Goal: Information Seeking & Learning: Learn about a topic

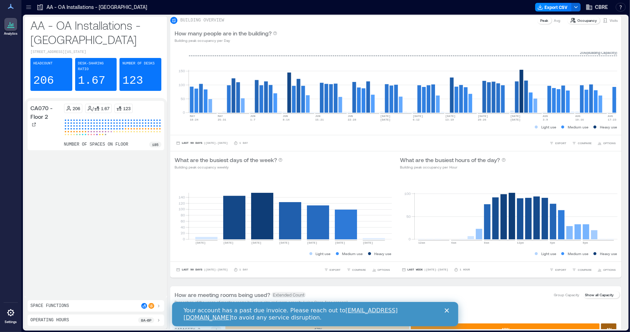
click at [10, 23] on icon at bounding box center [10, 24] width 9 height 9
click at [50, 4] on p "AA - OA Installations - [GEOGRAPHIC_DATA]" at bounding box center [96, 7] width 101 height 7
click at [25, 6] on icon at bounding box center [28, 7] width 7 height 7
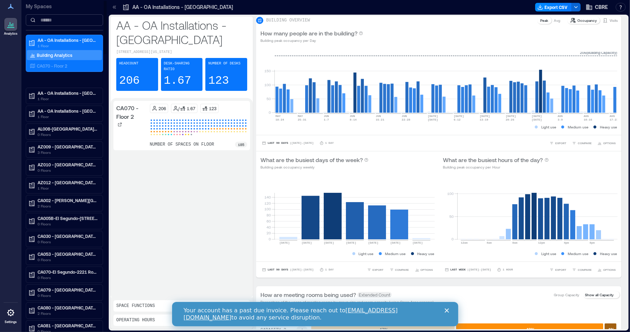
click at [49, 21] on input at bounding box center [64, 19] width 77 height 11
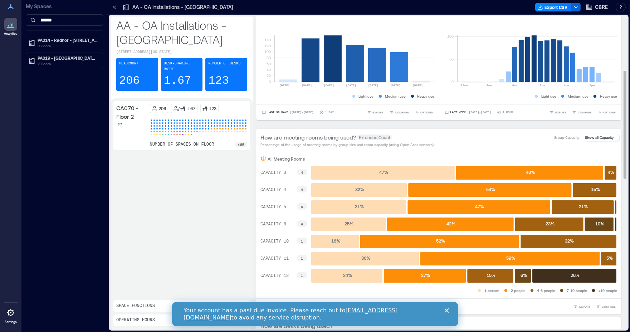
scroll to position [124, 0]
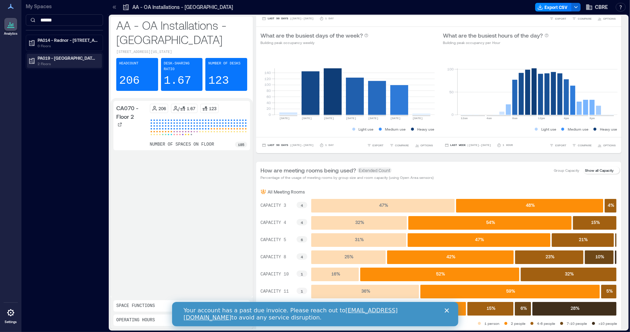
type input "******"
click at [51, 59] on p "PA019 - [GEOGRAPHIC_DATA] - [STREET_ADDRESS]" at bounding box center [68, 58] width 60 height 6
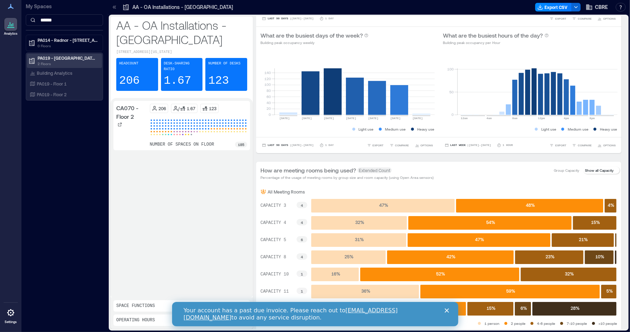
click at [52, 59] on p "PA019 - [GEOGRAPHIC_DATA] - [STREET_ADDRESS]" at bounding box center [68, 58] width 60 height 6
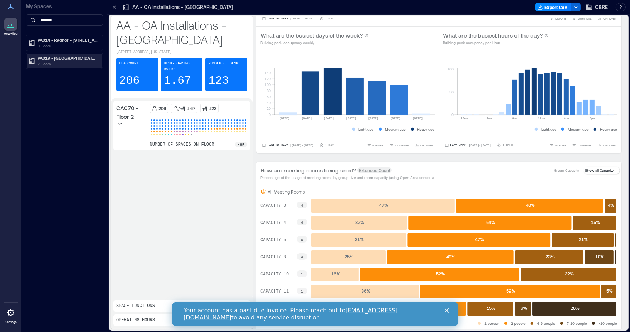
click at [52, 59] on p "PA019 - [GEOGRAPHIC_DATA] - [STREET_ADDRESS]" at bounding box center [68, 58] width 60 height 6
click at [53, 74] on p "Building Analytics" at bounding box center [54, 73] width 35 height 6
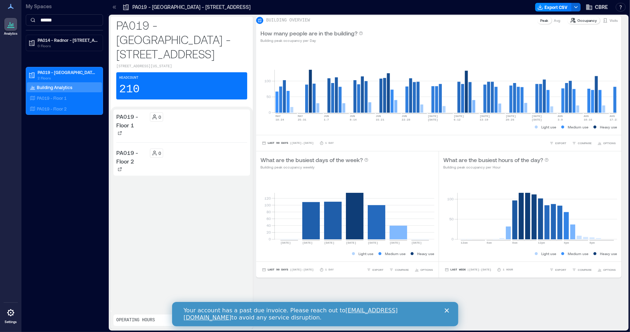
scroll to position [19, 0]
click at [448, 310] on div "Close" at bounding box center [447, 310] width 7 height 4
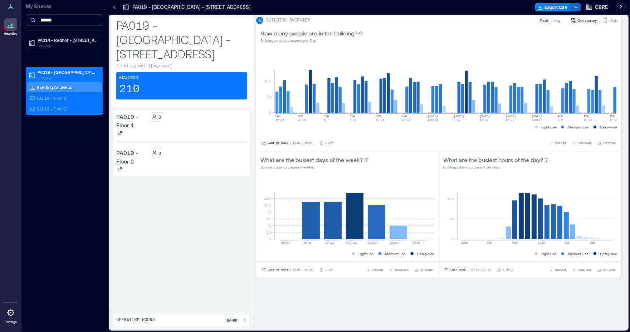
click at [214, 320] on div "Operating Hours 8a - 6p" at bounding box center [181, 320] width 131 height 6
click at [132, 112] on p "PA019 - Floor 1" at bounding box center [131, 120] width 31 height 17
click at [194, 112] on div "0" at bounding box center [199, 116] width 98 height 9
click at [616, 85] on rect at bounding box center [446, 82] width 342 height 61
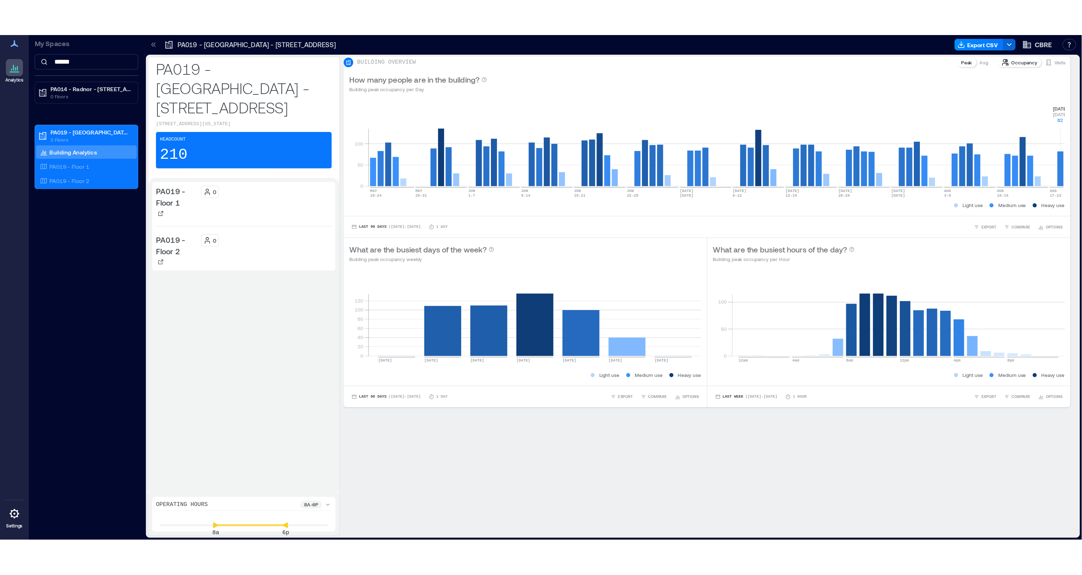
scroll to position [4, 0]
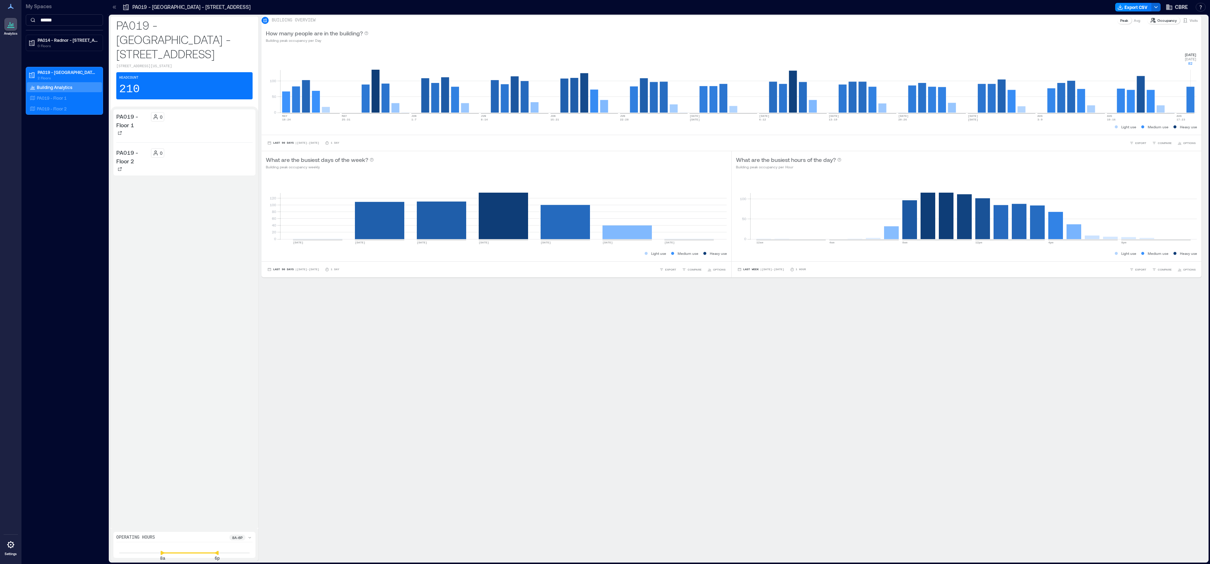
click at [629, 100] on rect at bounding box center [738, 82] width 916 height 61
click at [629, 96] on rect at bounding box center [738, 82] width 916 height 61
click at [629, 109] on rect at bounding box center [738, 82] width 916 height 61
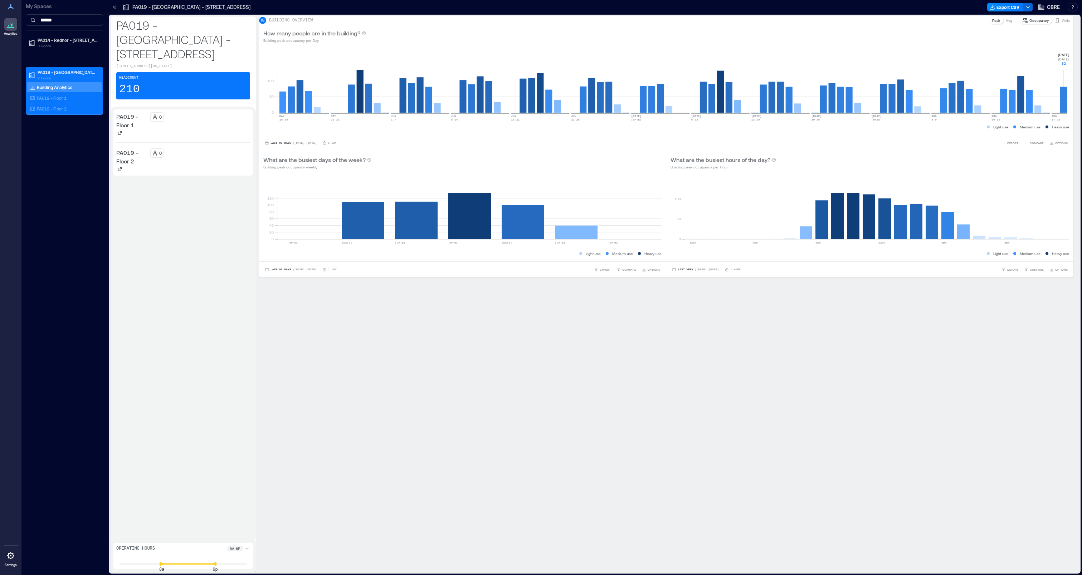
click at [143, 129] on p "PA019 - Floor 1" at bounding box center [131, 120] width 31 height 17
click at [125, 117] on p "PA019 - Floor 1" at bounding box center [131, 120] width 31 height 17
click at [44, 171] on div "My Spaces ****** PA014 - Radnor - [STREET_ADDRESS] 0 Floors PA019 - [GEOGRAPHIC…" at bounding box center [64, 287] width 86 height 575
click at [45, 92] on div "Building Analytics" at bounding box center [64, 87] width 75 height 10
click at [45, 101] on p "PA019 - Floor 1" at bounding box center [52, 98] width 30 height 6
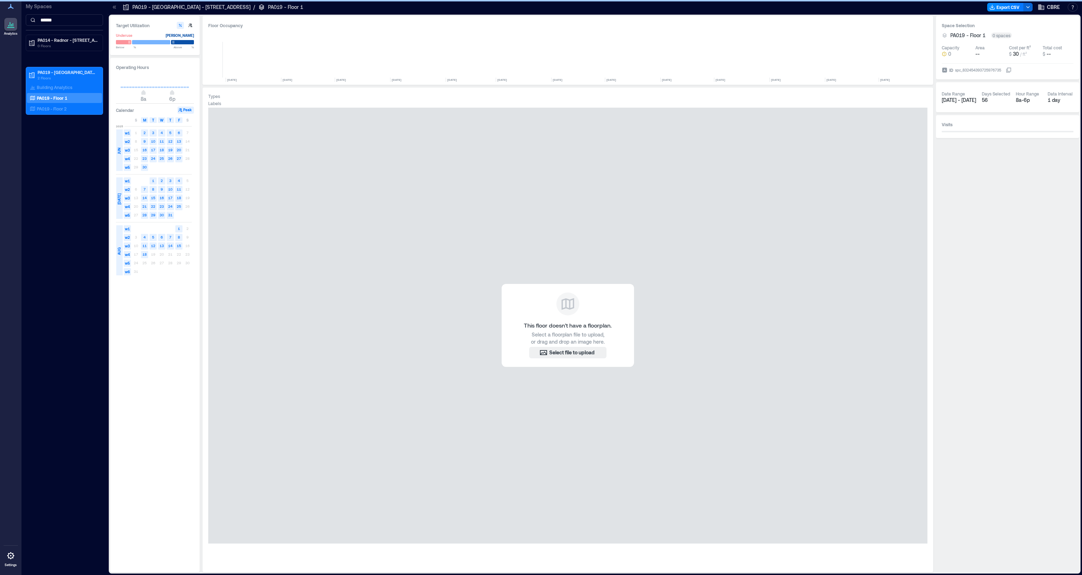
scroll to position [0, 2489]
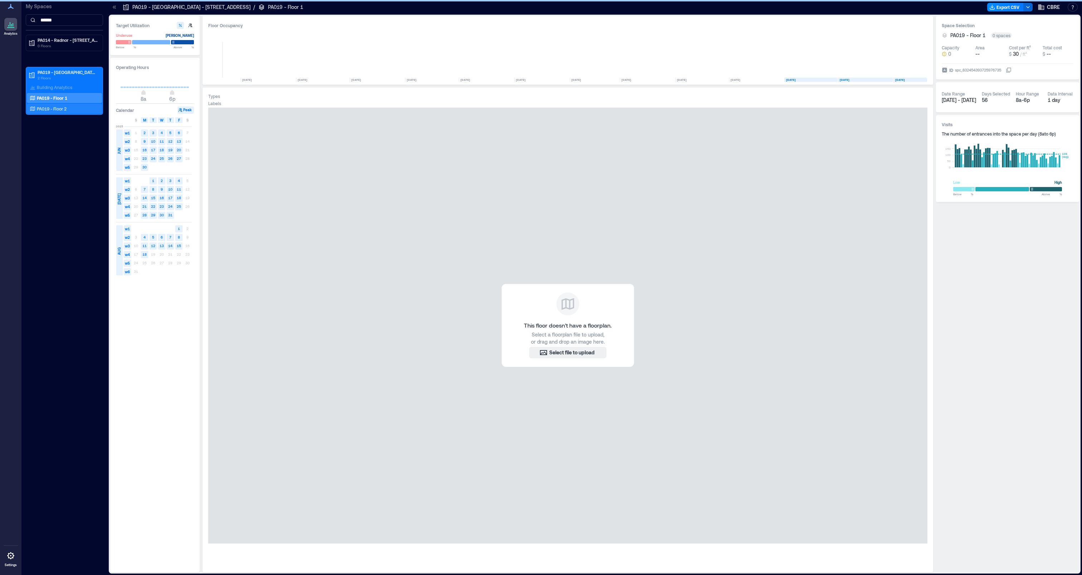
click at [51, 112] on p "PA019 - Floor 2" at bounding box center [52, 109] width 30 height 6
click at [50, 75] on p "PA019 - [GEOGRAPHIC_DATA] - [STREET_ADDRESS]" at bounding box center [68, 72] width 60 height 6
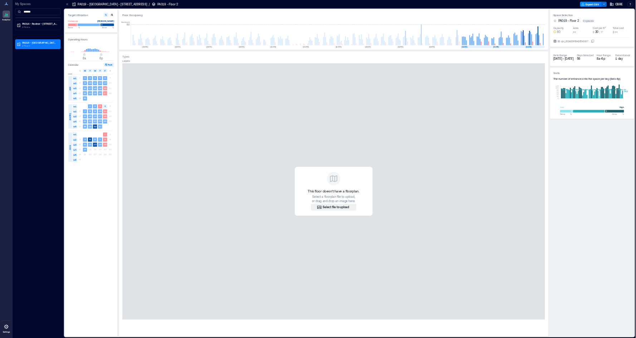
scroll to position [0, 0]
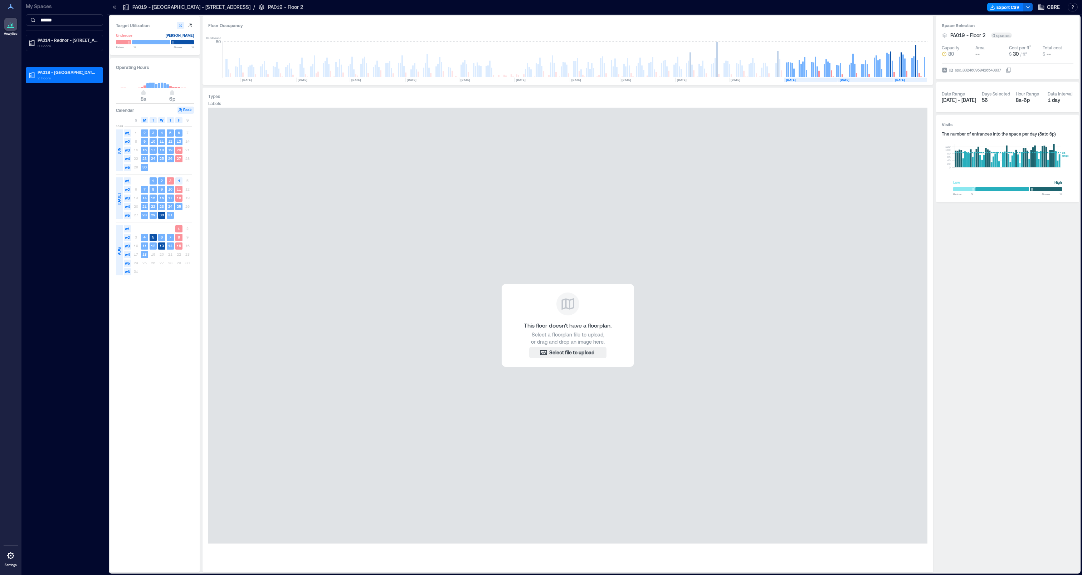
click at [10, 26] on icon at bounding box center [10, 24] width 1 height 4
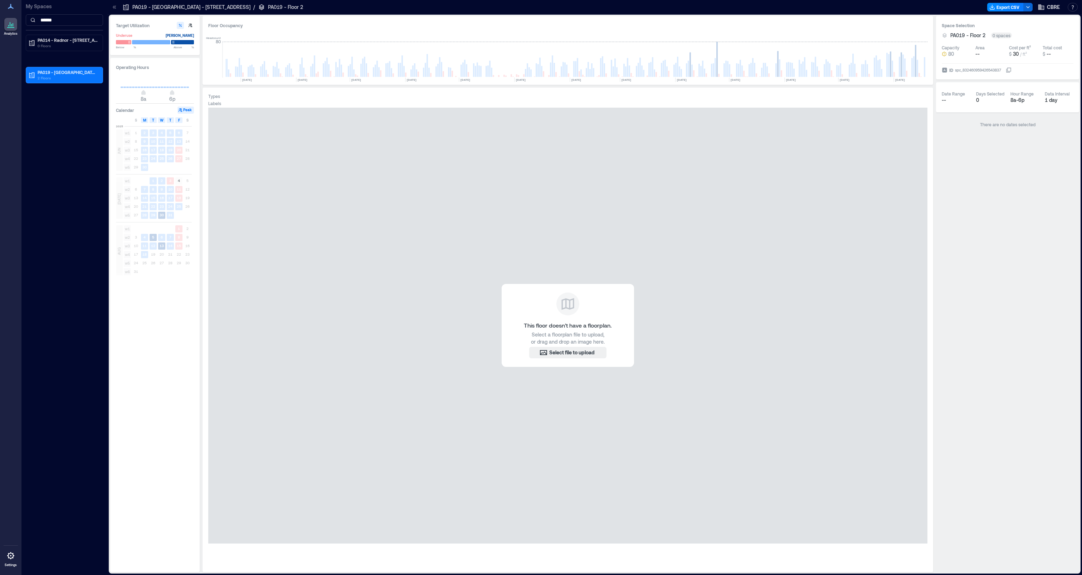
click at [10, 26] on icon at bounding box center [10, 24] width 1 height 4
click at [10, 1] on div "Analytics Settings" at bounding box center [10, 287] width 21 height 575
click at [11, 9] on icon at bounding box center [11, 6] width 6 height 5
click at [49, 11] on div "My Spaces ******" at bounding box center [64, 15] width 77 height 30
click at [629, 11] on span "CBRE" at bounding box center [1052, 7] width 13 height 7
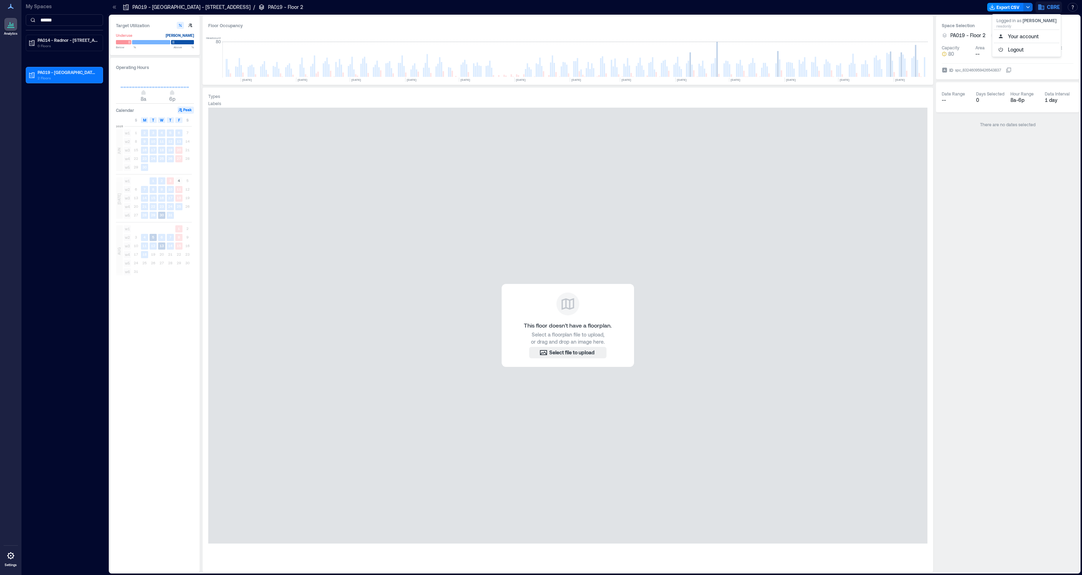
click at [629, 196] on div "Space Selection PA019 - Floor 2 0 spaces Capacity 80 Area -- Cost per ft² $ 30 …" at bounding box center [1007, 294] width 143 height 556
click at [143, 5] on p "PA019 - [GEOGRAPHIC_DATA] - [STREET_ADDRESS]" at bounding box center [191, 7] width 118 height 7
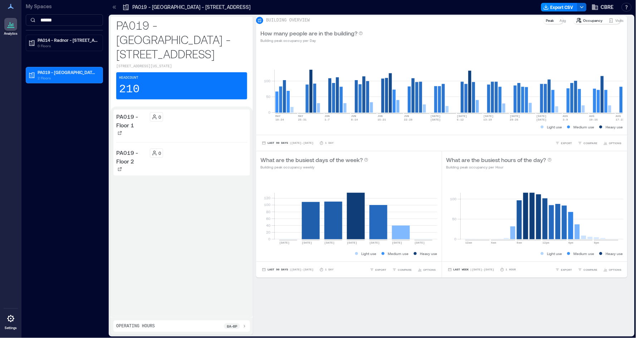
click at [583, 23] on p "Occupancy" at bounding box center [592, 21] width 19 height 6
click at [546, 23] on p "Peak" at bounding box center [550, 21] width 8 height 6
click at [560, 23] on p "Avg" at bounding box center [563, 21] width 6 height 6
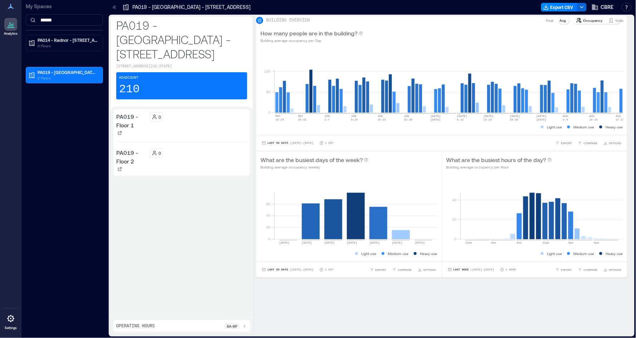
click at [546, 23] on p "Peak" at bounding box center [550, 21] width 8 height 6
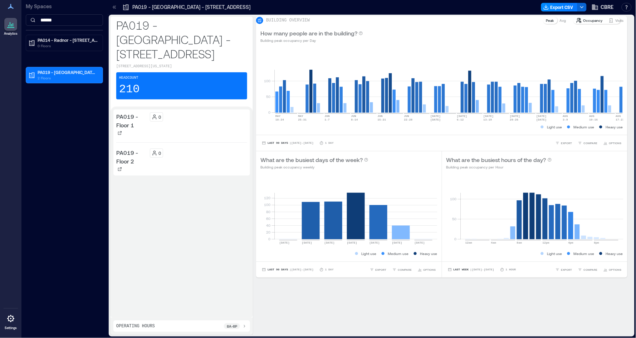
click at [616, 23] on p "Visits" at bounding box center [620, 21] width 8 height 6
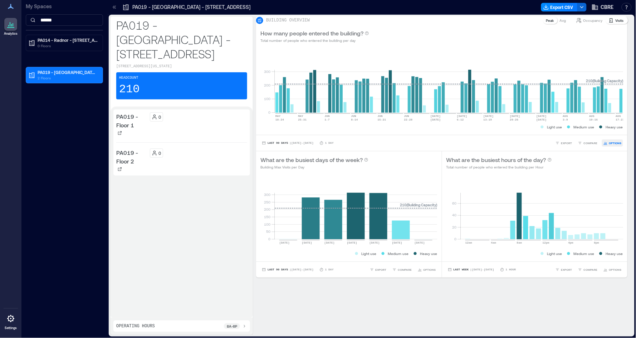
click at [609, 145] on span "OPTIONS" at bounding box center [615, 143] width 13 height 4
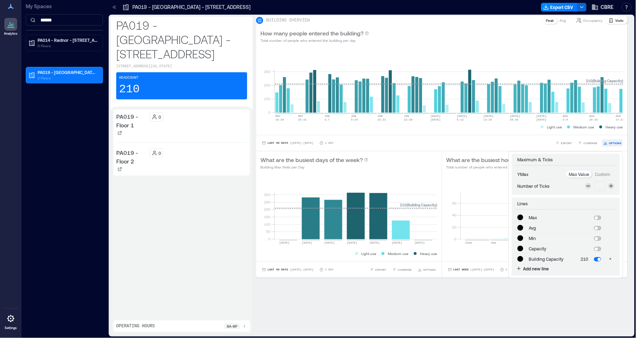
click at [609, 145] on span "OPTIONS" at bounding box center [615, 143] width 13 height 4
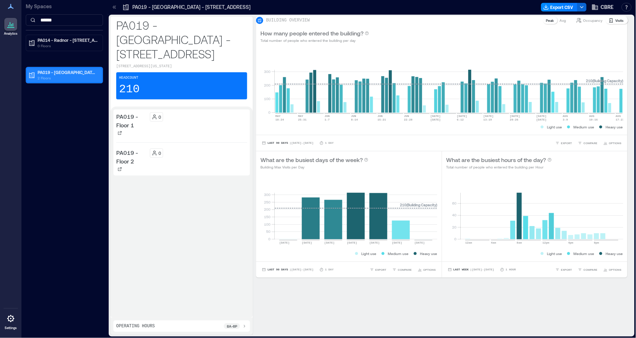
click at [46, 77] on p "2 Floors" at bounding box center [68, 78] width 60 height 6
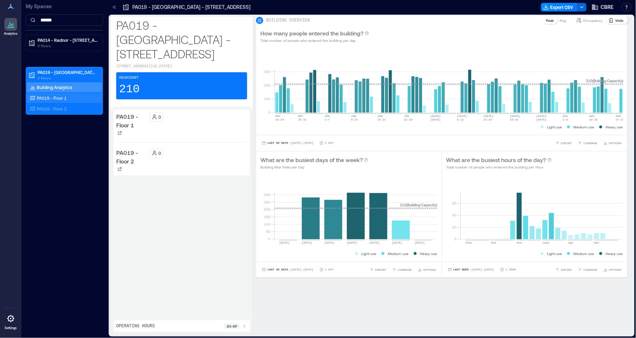
click at [49, 97] on p "PA019 - Floor 1" at bounding box center [52, 98] width 30 height 6
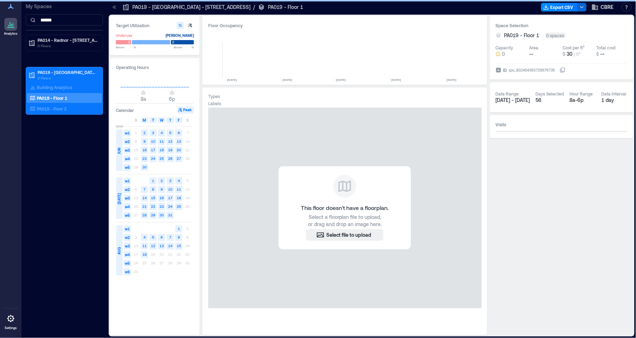
scroll to position [0, 2934]
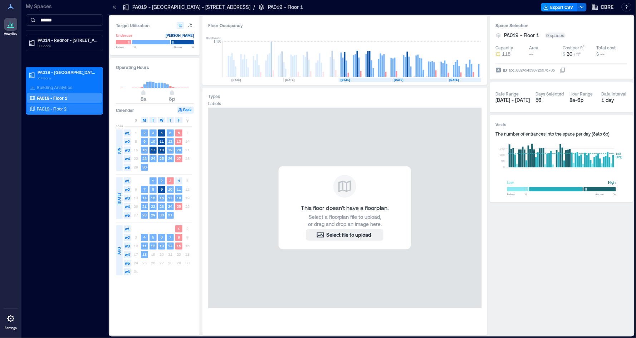
click at [38, 106] on p "PA019 - Floor 2" at bounding box center [52, 109] width 30 height 6
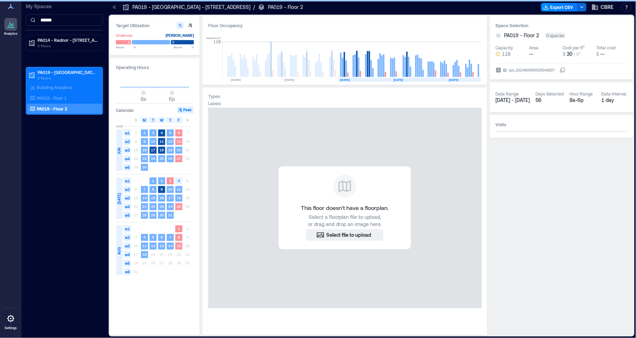
scroll to position [0, 2927]
click at [42, 88] on p "Building Analytics" at bounding box center [54, 87] width 35 height 6
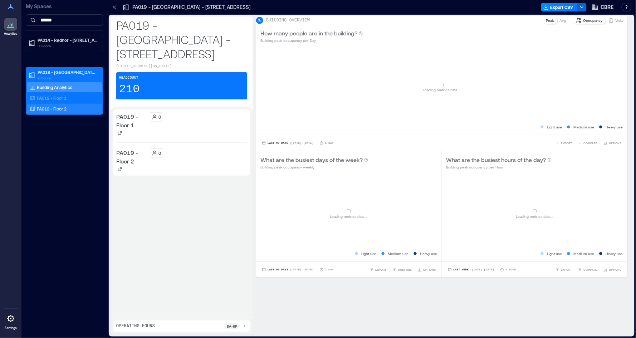
click at [43, 104] on div "PA019 - Floor 2" at bounding box center [64, 109] width 75 height 10
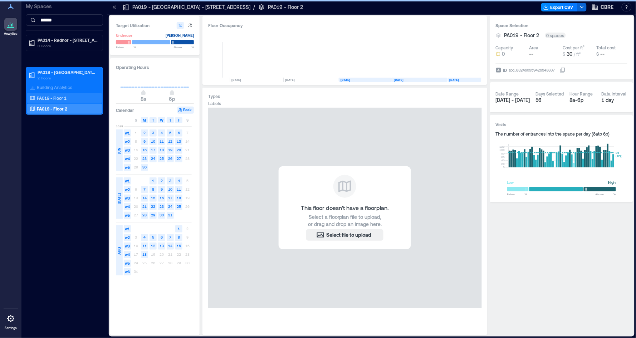
click at [43, 99] on p "PA019 - Floor 1" at bounding box center [52, 98] width 30 height 6
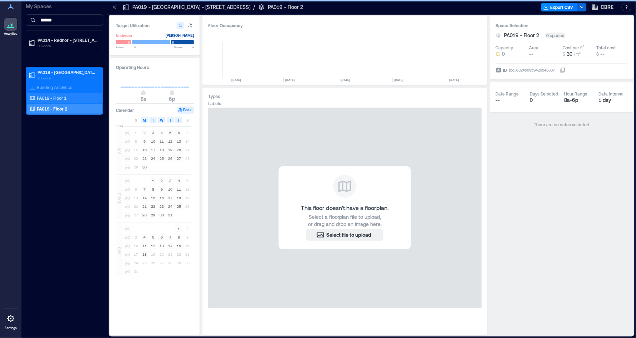
scroll to position [0, 2934]
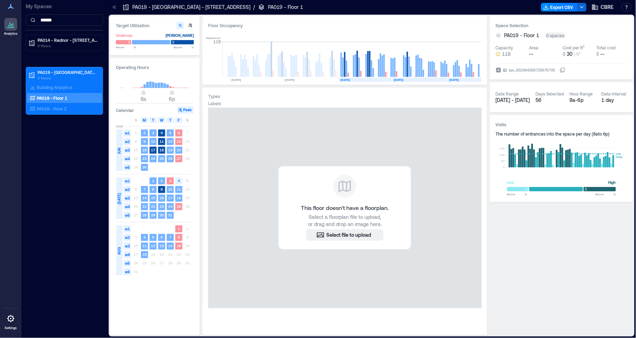
click at [47, 142] on div "My Spaces ****** PA014 - Radnor - [STREET_ADDRESS] 0 Floors PA019 - [GEOGRAPHIC…" at bounding box center [64, 169] width 86 height 338
click at [43, 106] on p "PA019 - Floor 2" at bounding box center [52, 109] width 30 height 6
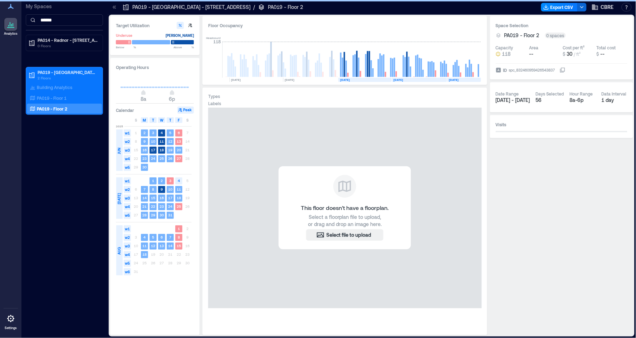
scroll to position [0, 2927]
click at [42, 85] on p "Building Analytics" at bounding box center [54, 87] width 35 height 6
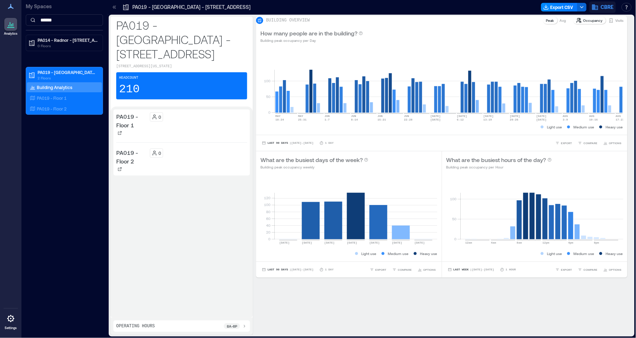
click at [607, 5] on span "CBRE" at bounding box center [607, 7] width 13 height 7
click at [486, 68] on rect at bounding box center [449, 82] width 349 height 61
click at [626, 5] on button "button" at bounding box center [627, 7] width 10 height 9
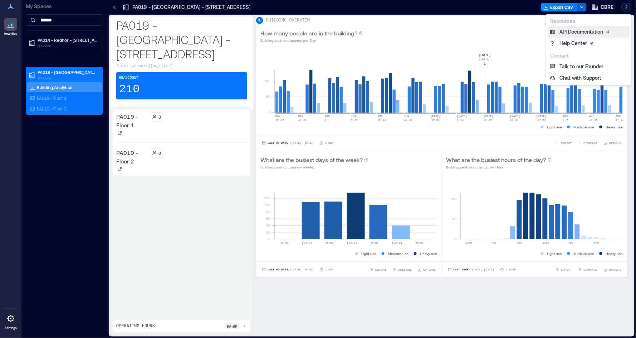
click at [568, 32] on link "API Documentation" at bounding box center [589, 31] width 82 height 11
